Goal: Check status: Check status

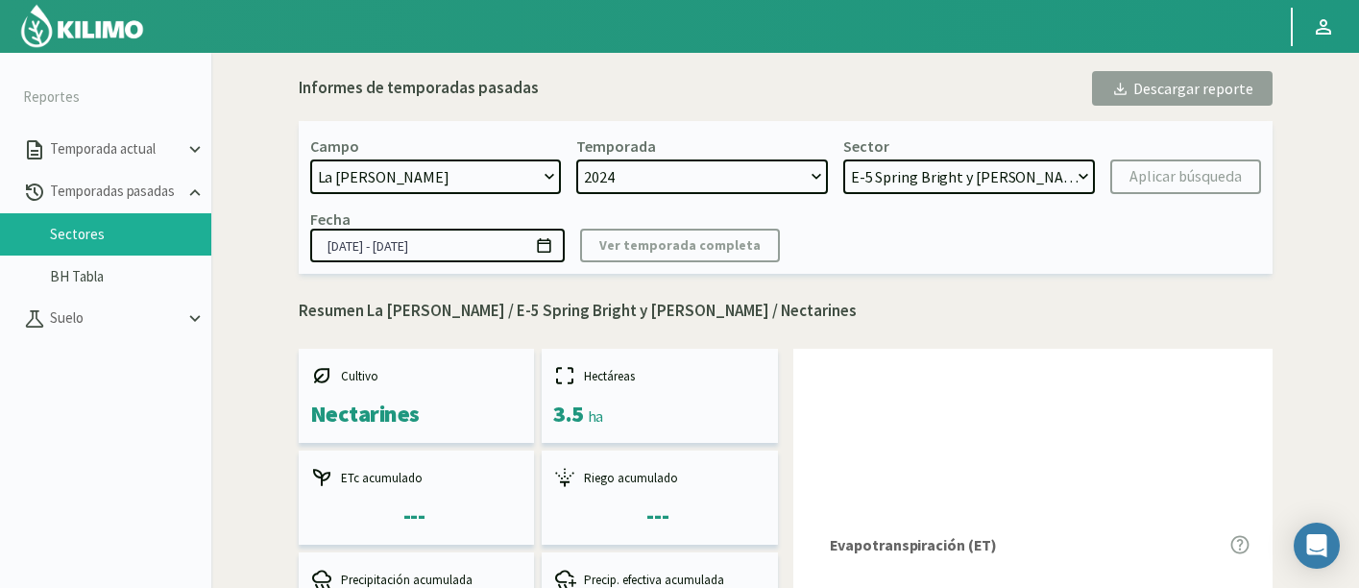
select select "1222: Object"
select select "7: Object"
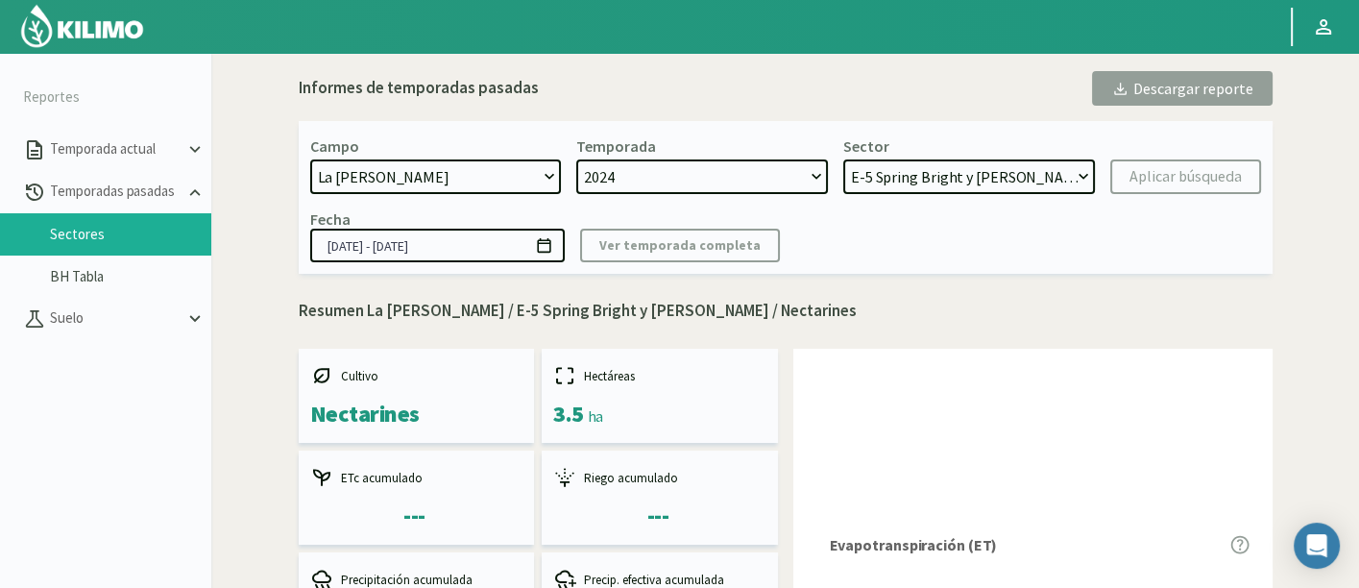
click at [98, 20] on img at bounding box center [82, 26] width 126 height 46
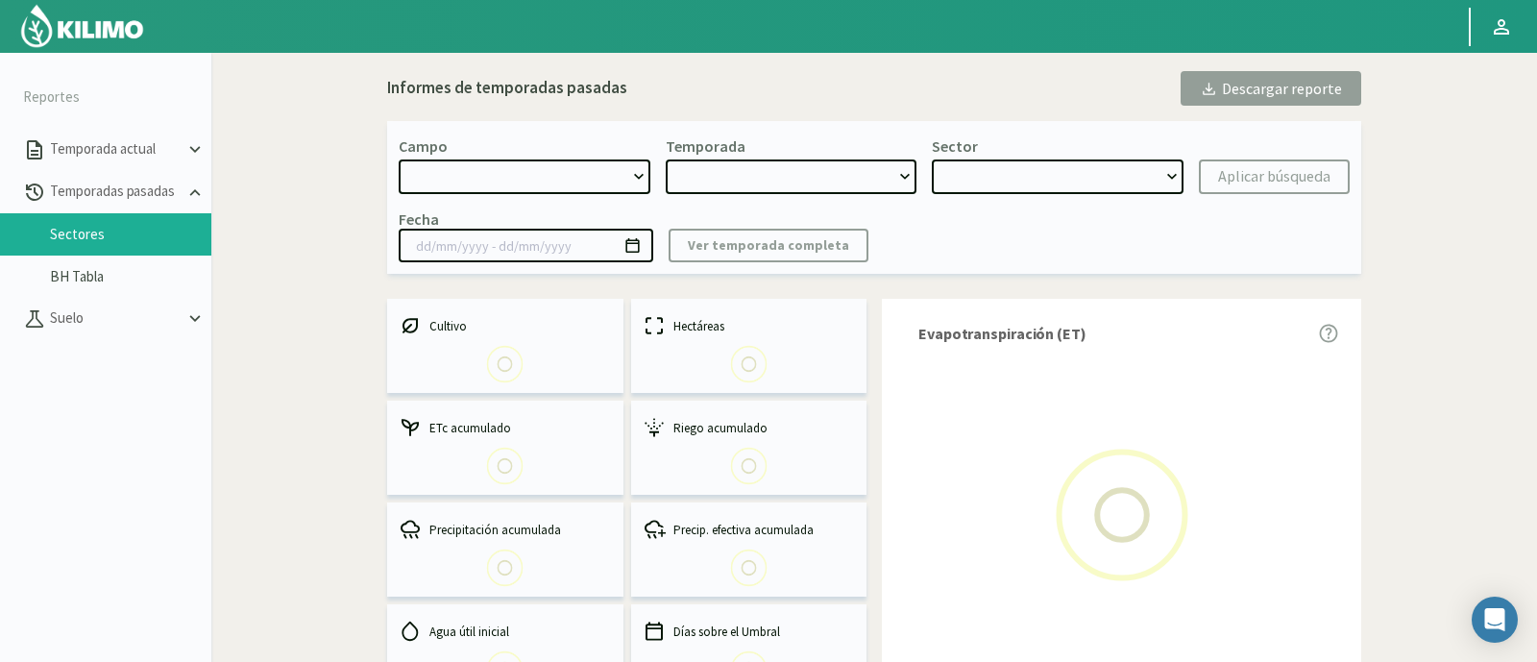
select select "1222: Object"
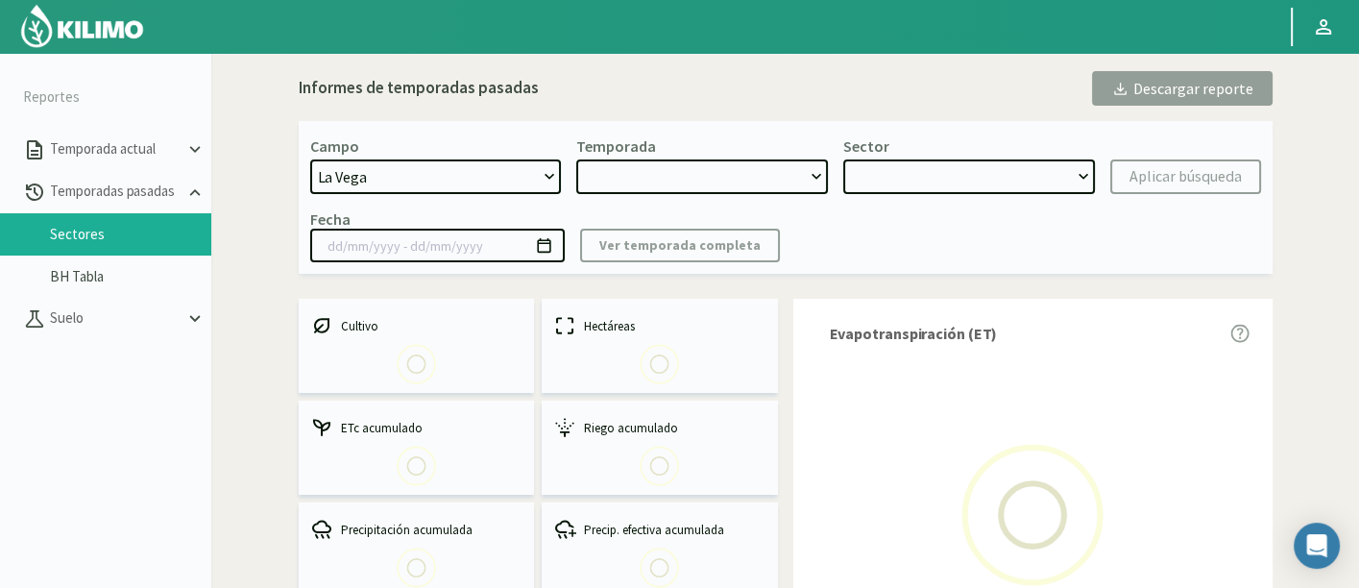
type input "[DATE] - [DATE]"
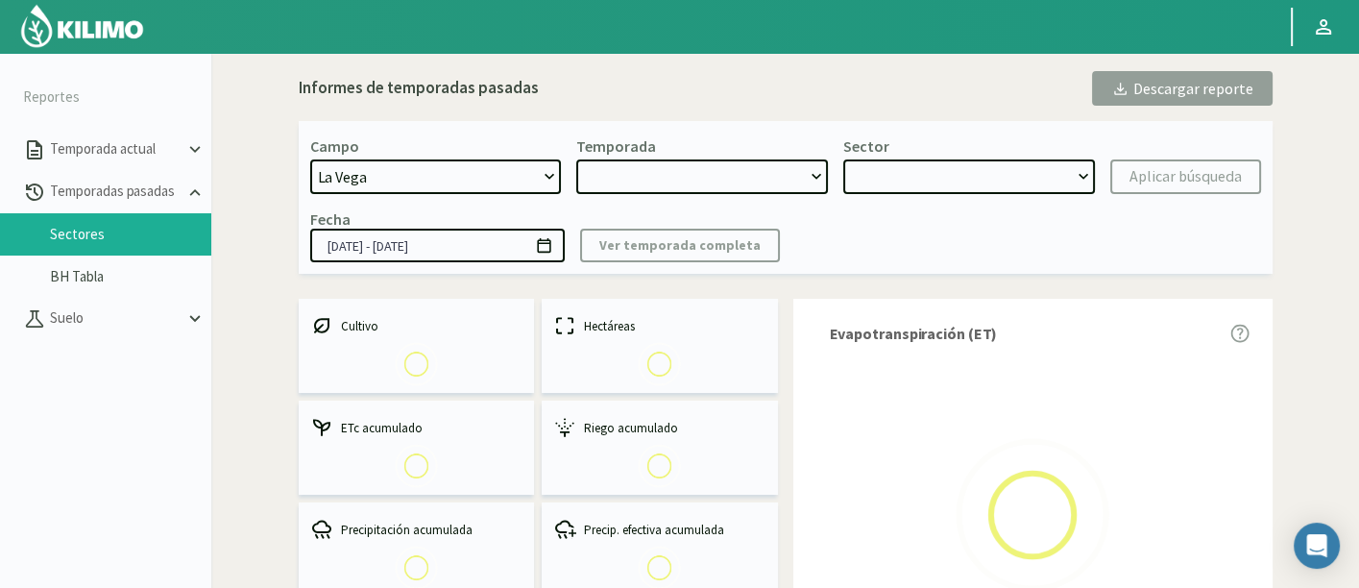
select select "0: 2024"
select select "7: Object"
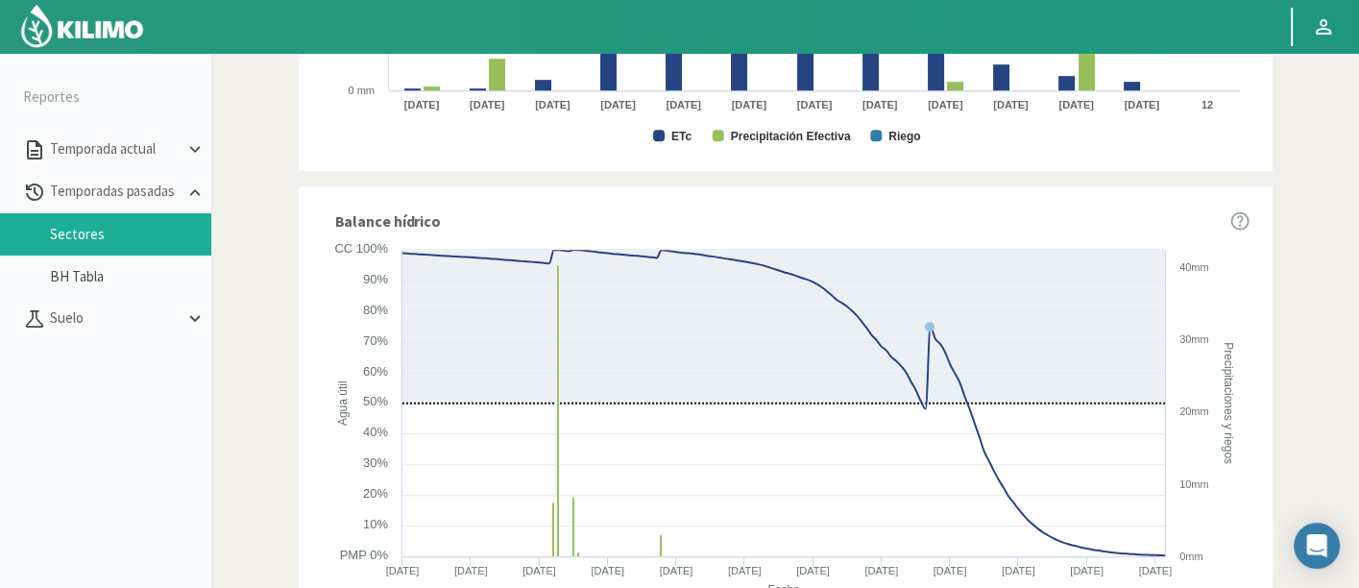
scroll to position [1222, 0]
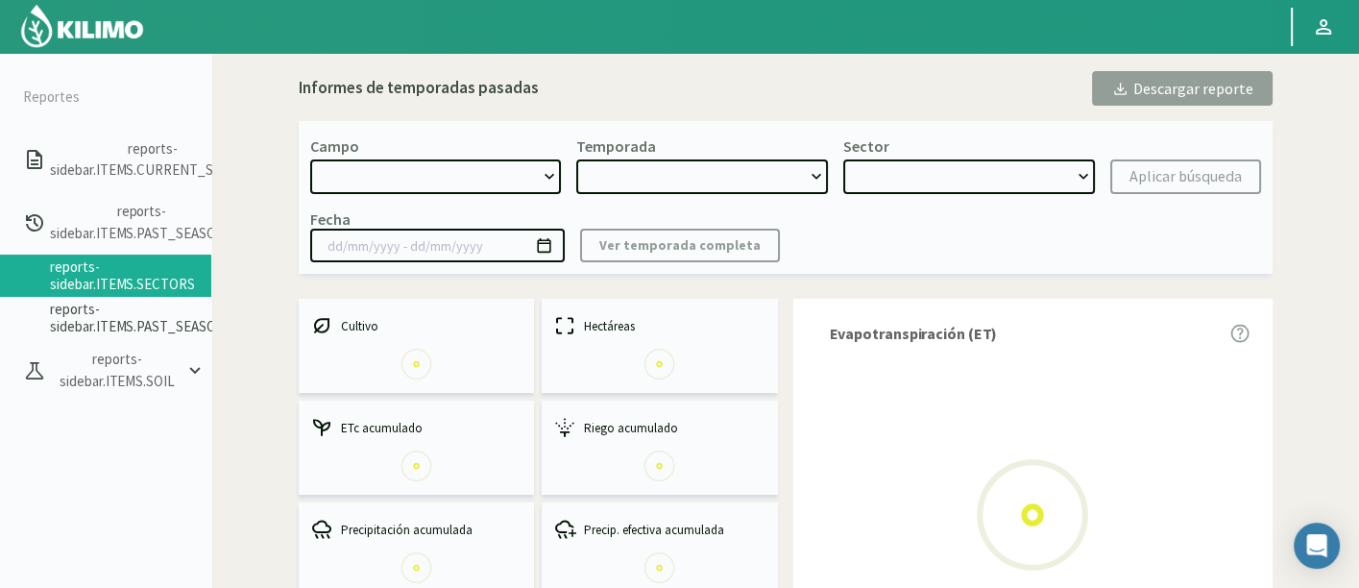
select select "1222: Object"
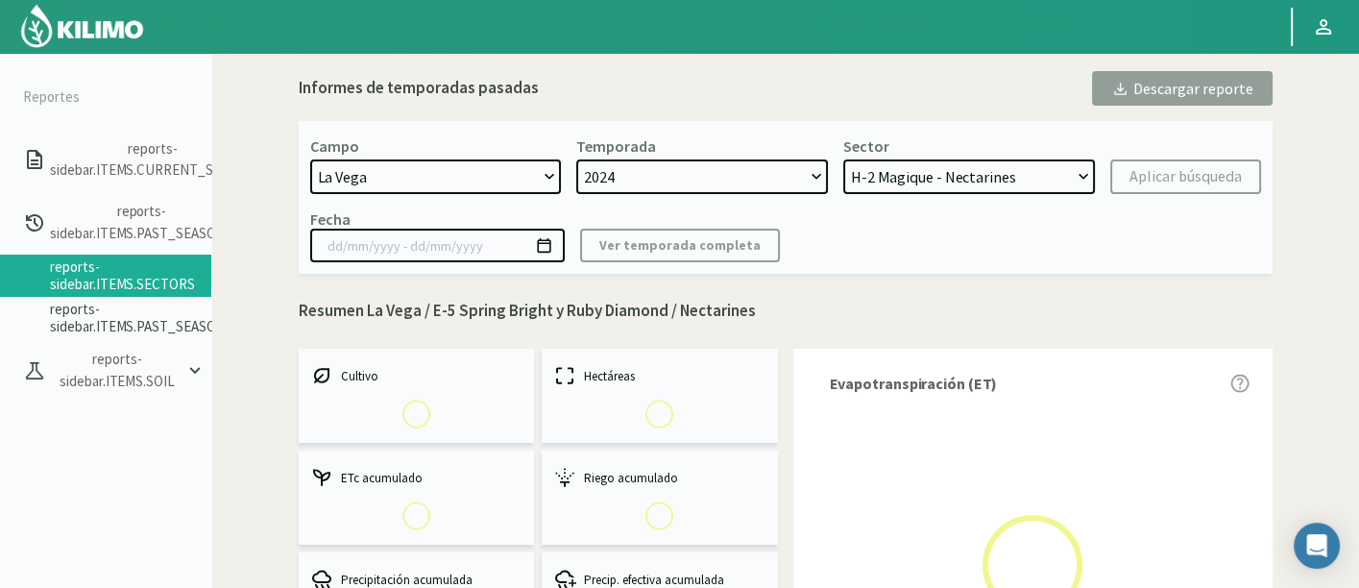
select select "0: 2024"
select select "7: Object"
type input "[DATE] - [DATE]"
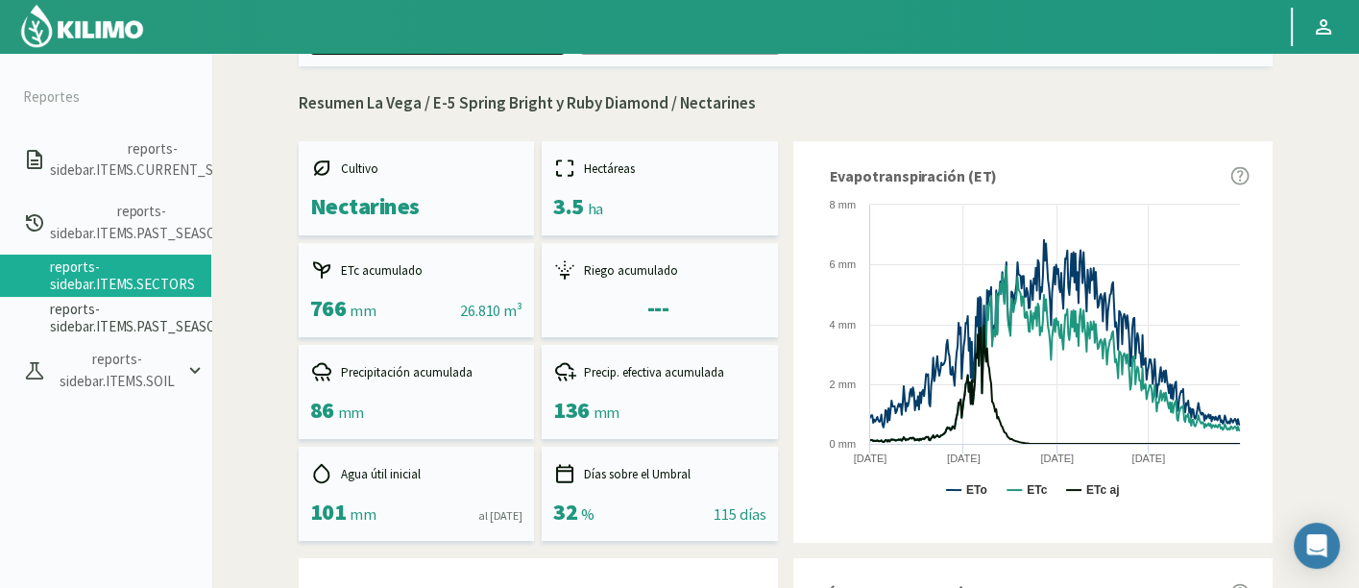
scroll to position [368, 0]
